Goal: Task Accomplishment & Management: Complete application form

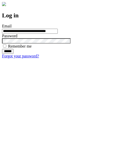
type input "**********"
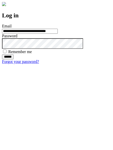
click at [14, 60] on input "******" at bounding box center [8, 56] width 12 height 5
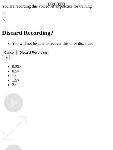
type input "**********"
